Goal: Information Seeking & Learning: Understand process/instructions

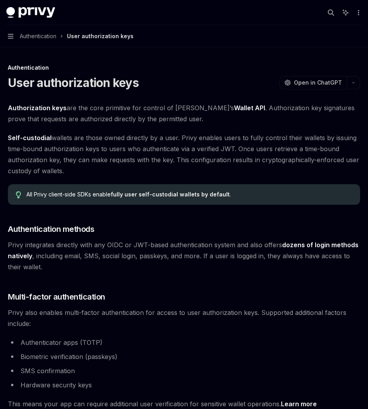
scroll to position [621, 0]
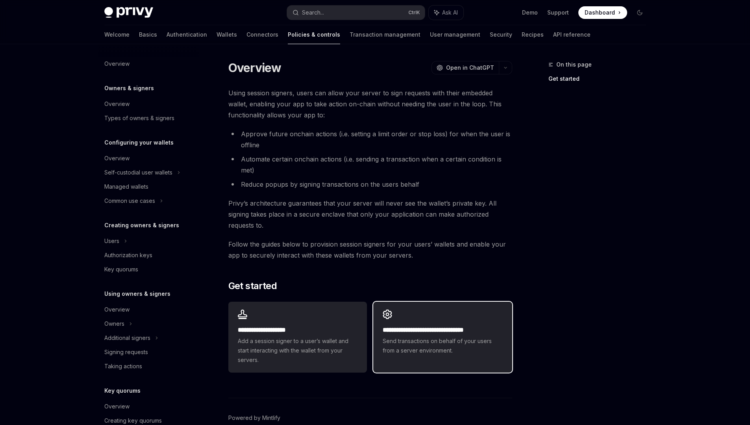
click at [416, 324] on div "**********" at bounding box center [442, 332] width 139 height 61
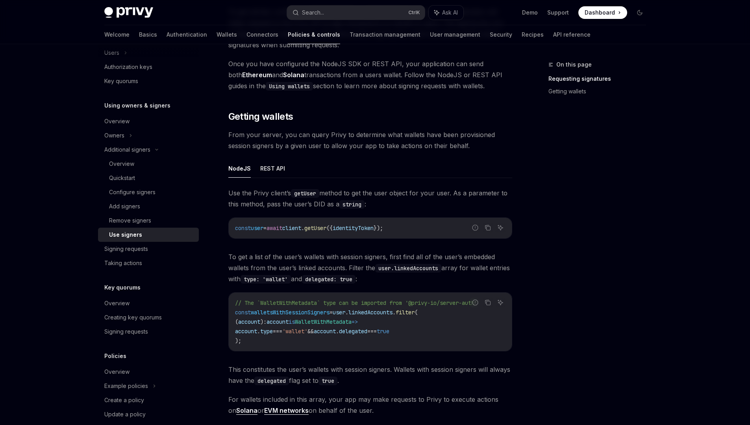
scroll to position [302, 0]
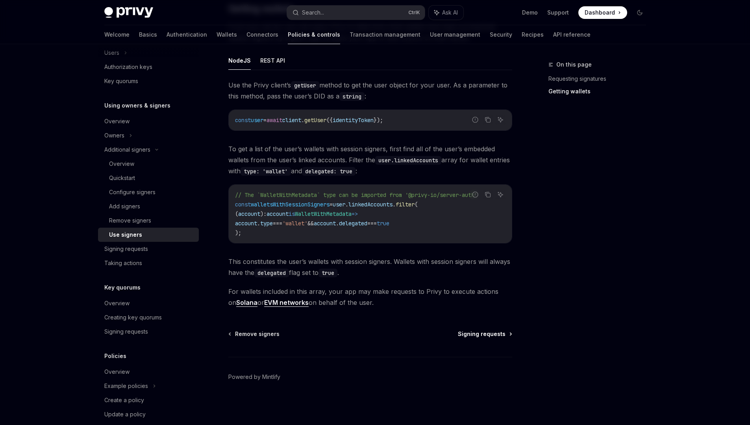
click at [466, 334] on span "Signing requests" at bounding box center [482, 334] width 48 height 8
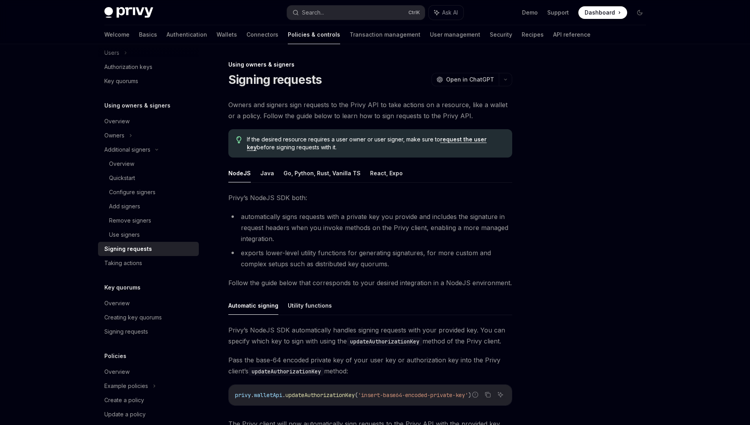
scroll to position [143, 0]
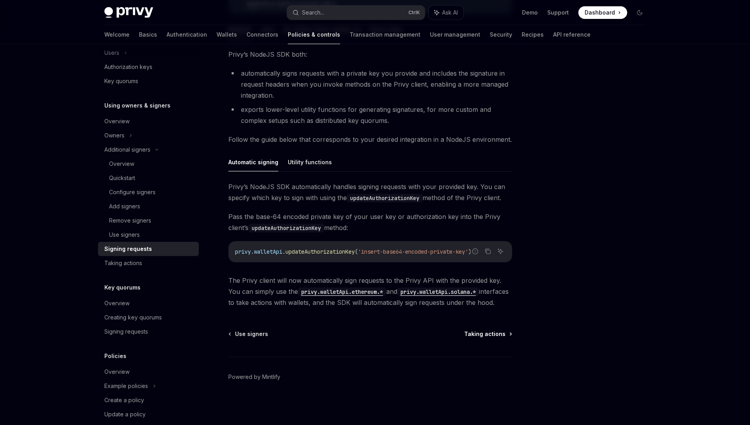
click at [473, 335] on span "Taking actions" at bounding box center [484, 334] width 41 height 8
type textarea "*"
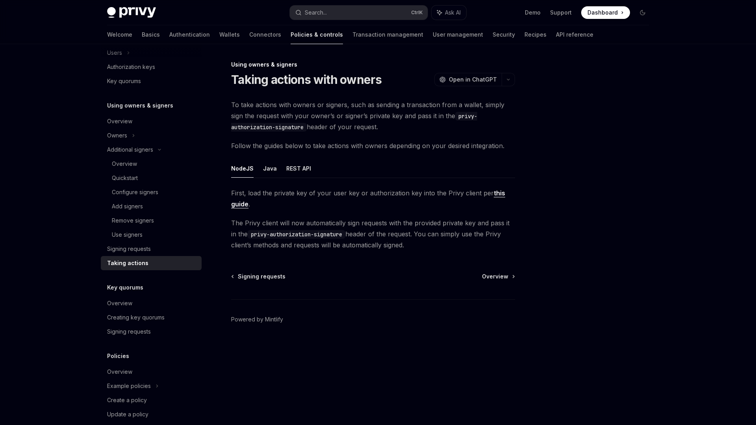
click at [357, 134] on div "To take actions with owners or signers, such as sending a transaction from a wa…" at bounding box center [373, 174] width 284 height 151
